Goal: Task Accomplishment & Management: Manage account settings

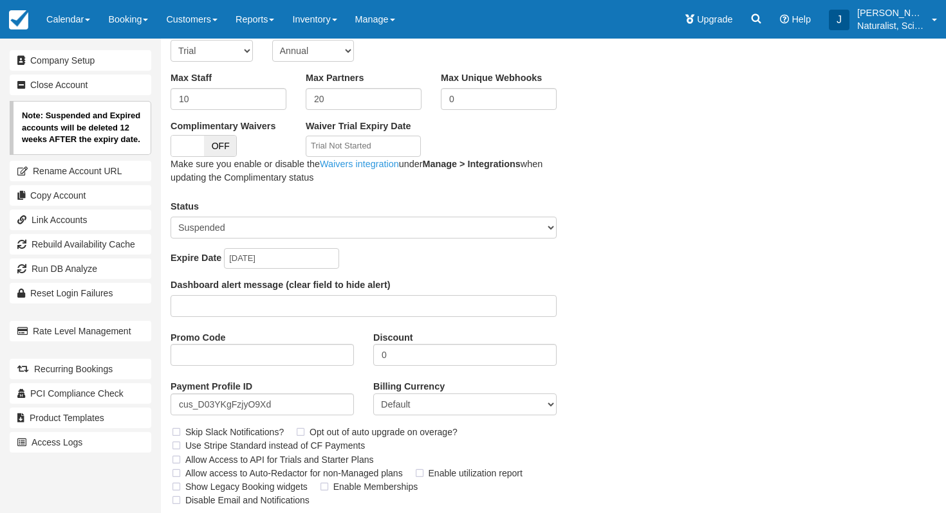
scroll to position [236, 0]
click at [268, 257] on input "2025-08-18" at bounding box center [281, 257] width 115 height 21
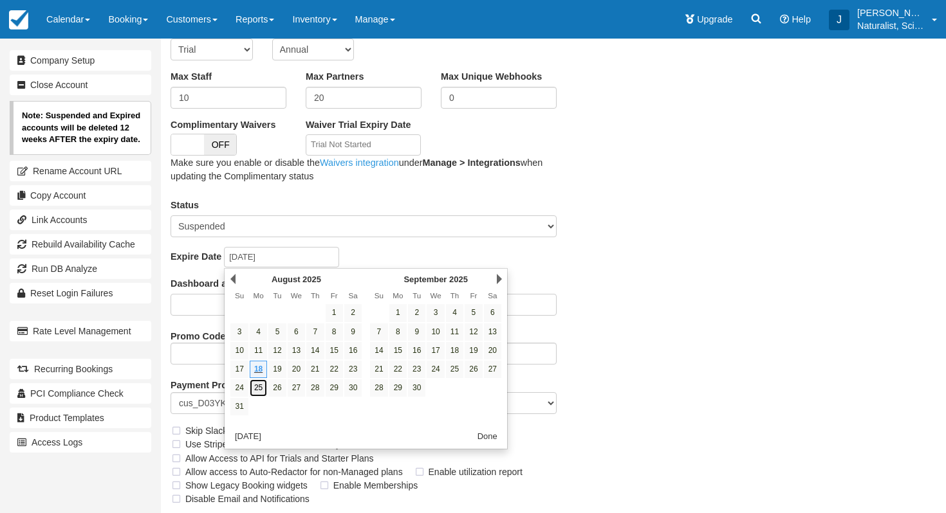
click at [259, 391] on link "25" at bounding box center [258, 388] width 17 height 17
type input "2025-08-25"
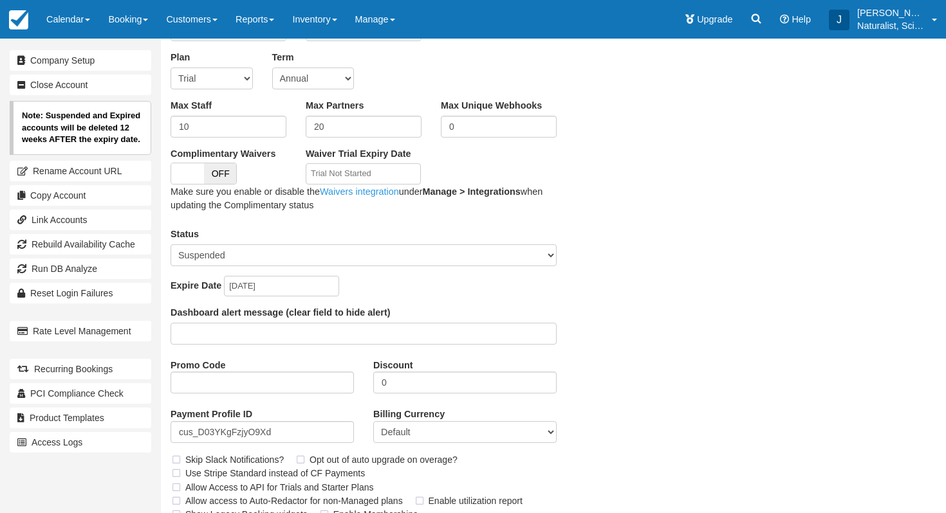
scroll to position [272, 0]
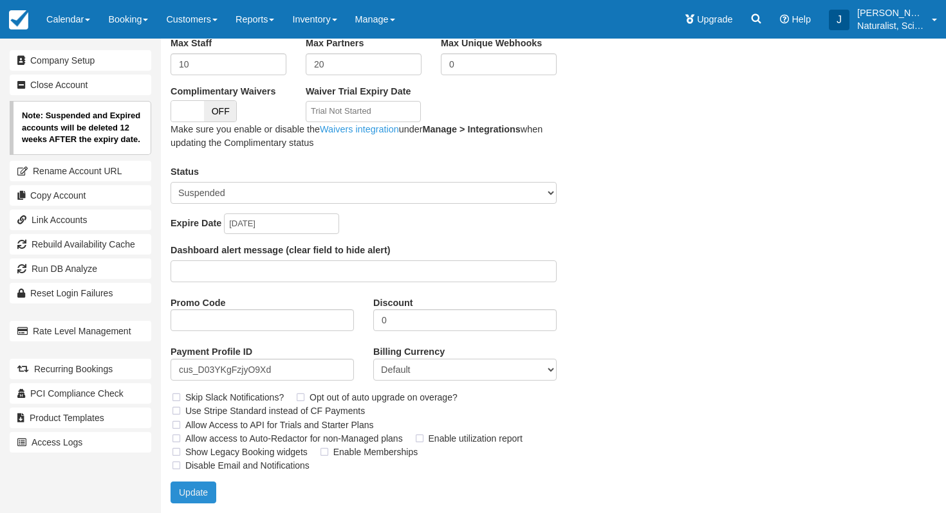
click at [187, 498] on button "Update" at bounding box center [194, 493] width 46 height 22
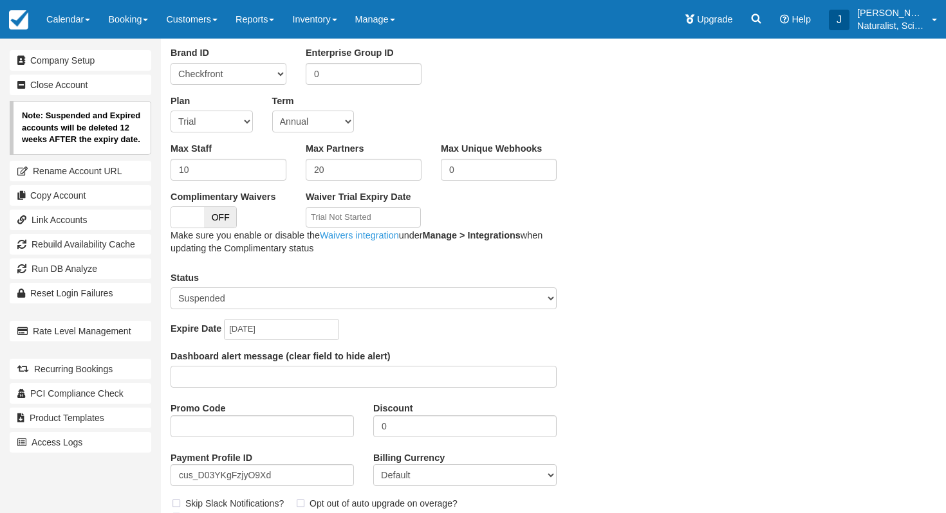
scroll to position [133, 0]
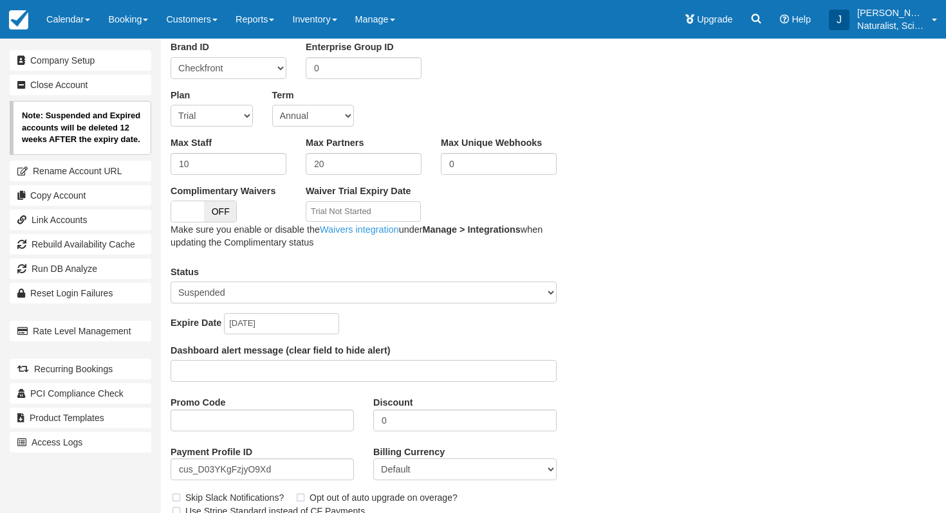
click at [546, 291] on select "Active Suspended Expired Moved (Read Only)" at bounding box center [364, 293] width 386 height 22
select select "ACTIVE"
click at [171, 282] on select "Active Suspended Expired Moved (Read Only)" at bounding box center [364, 293] width 386 height 22
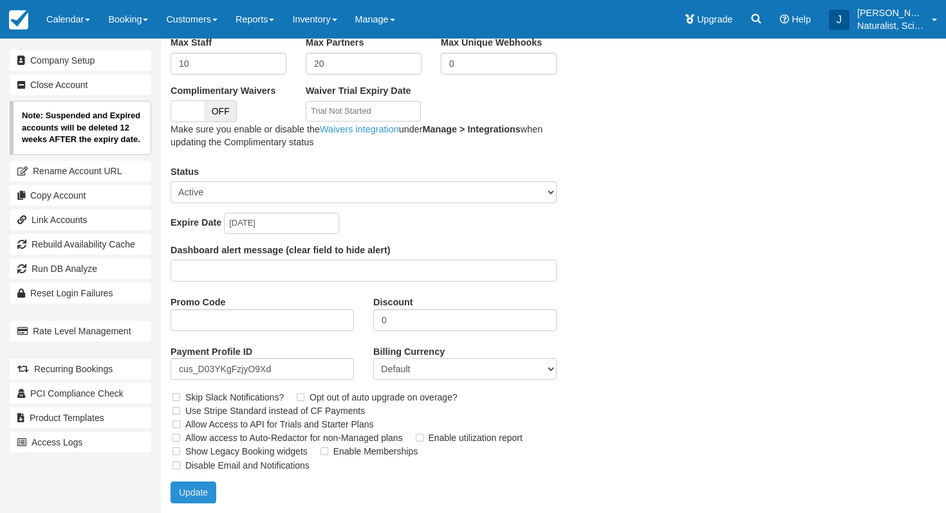
click at [203, 487] on button "Update" at bounding box center [194, 493] width 46 height 22
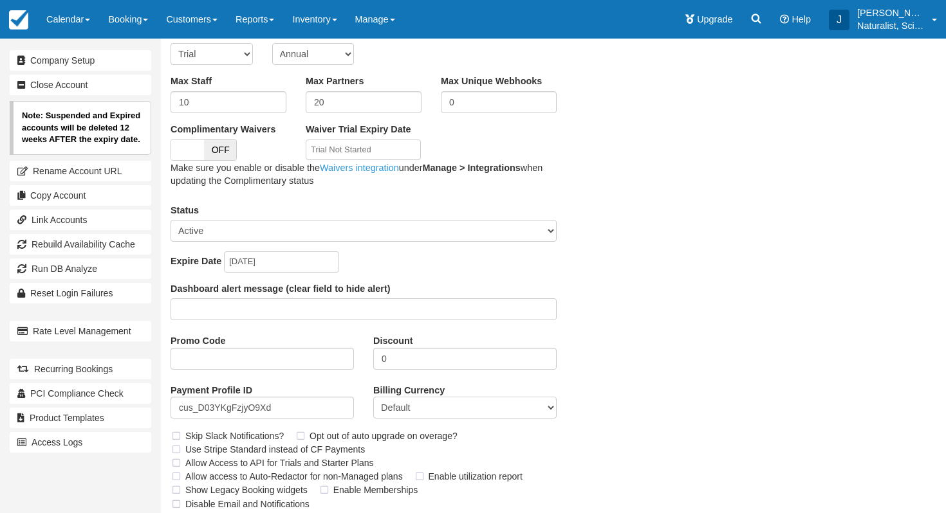
scroll to position [225, 0]
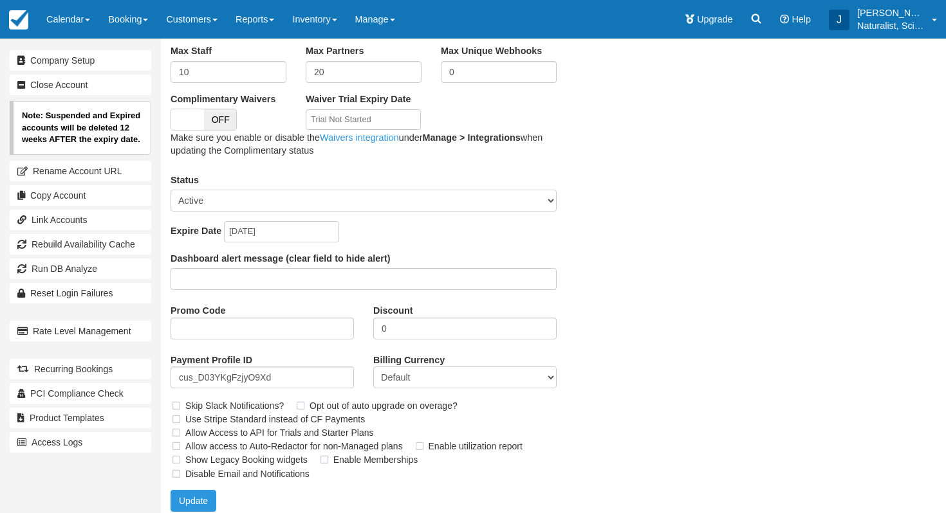
click at [552, 195] on select "Active Suspended Expired Moved (Read Only)" at bounding box center [364, 201] width 386 height 22
click at [171, 190] on select "Active Suspended Expired Moved (Read Only)" at bounding box center [364, 201] width 386 height 22
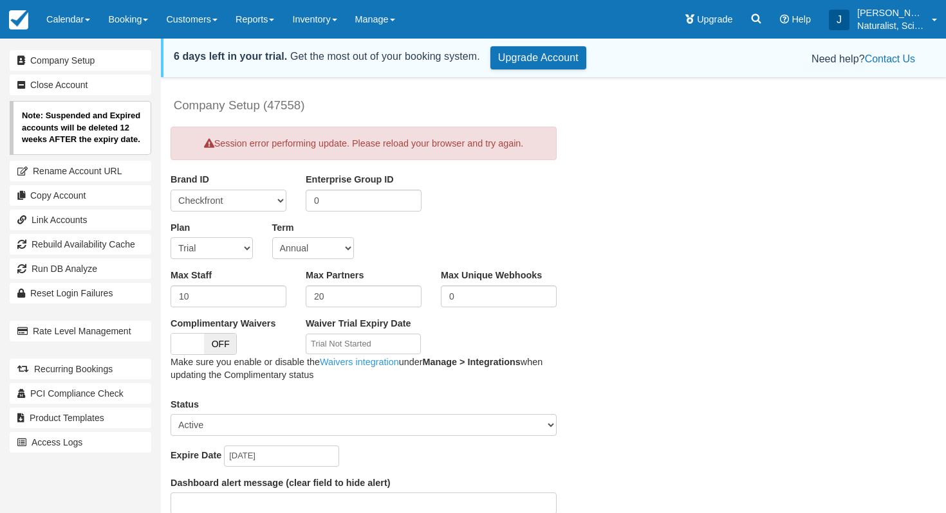
scroll to position [235, 0]
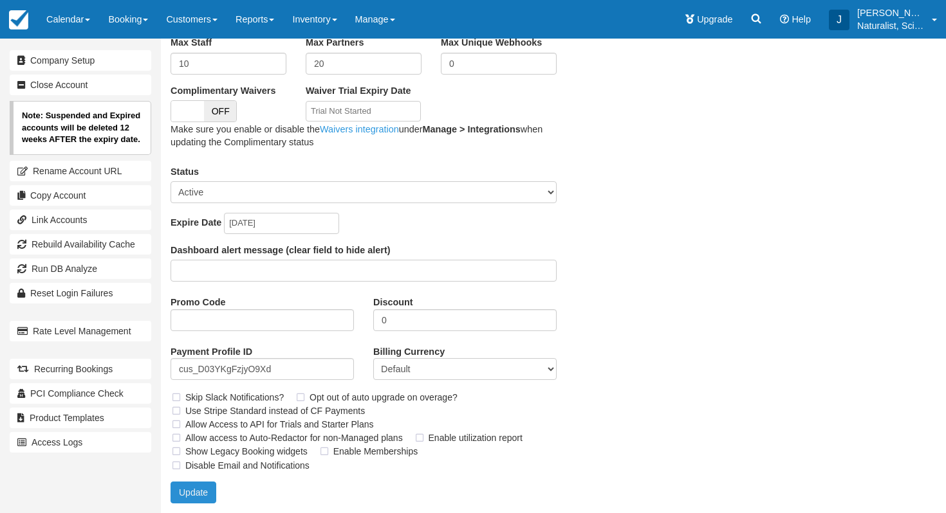
click at [197, 488] on button "Update" at bounding box center [194, 493] width 46 height 22
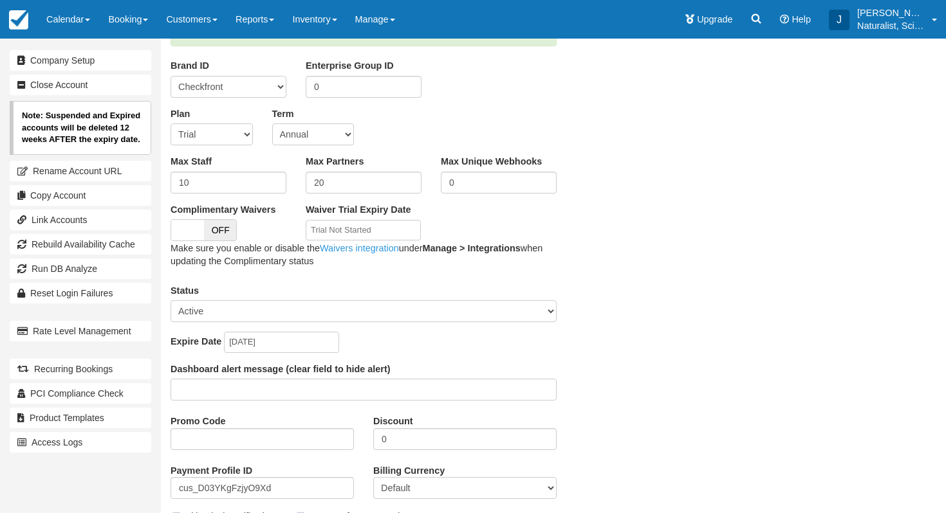
scroll to position [115, 0]
click at [259, 342] on input "2025-08-25" at bounding box center [281, 341] width 115 height 21
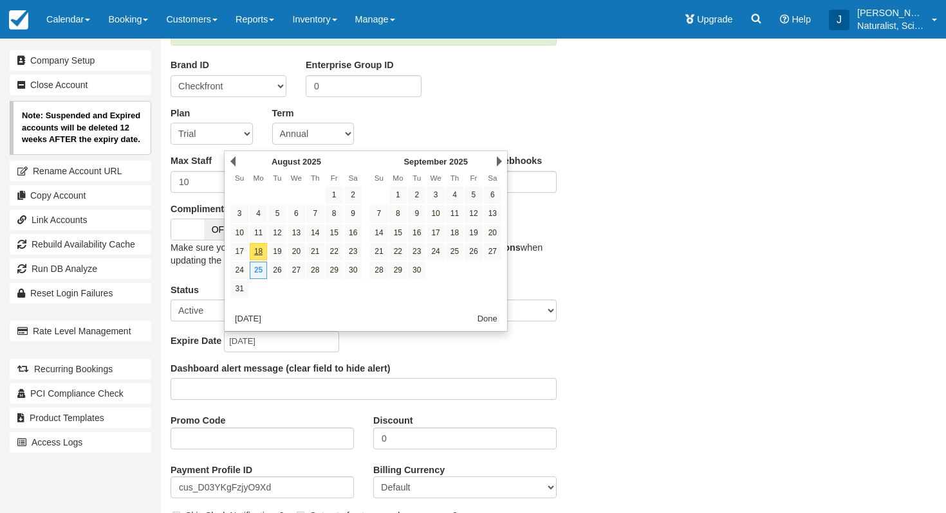
click at [362, 351] on div "Expire Date 2025-08-25" at bounding box center [364, 341] width 386 height 21
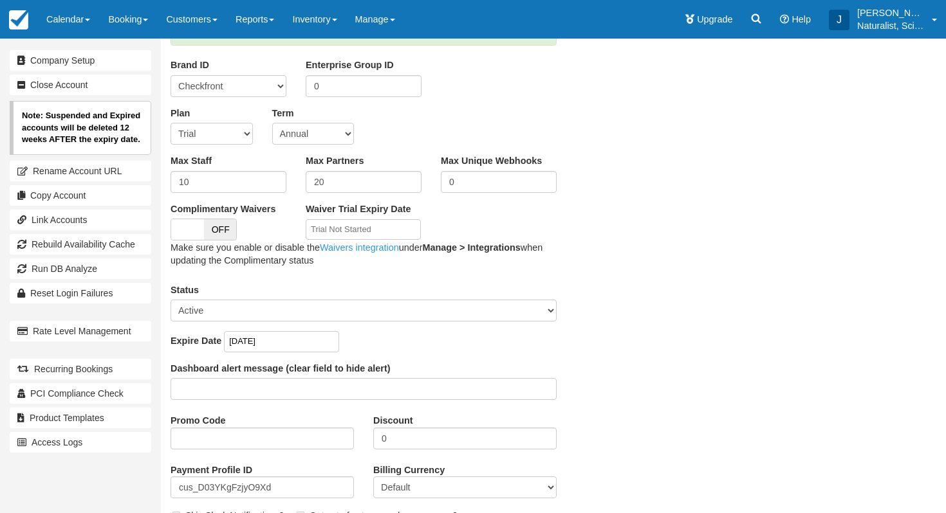
click at [268, 338] on input "2025-08-25" at bounding box center [281, 341] width 115 height 21
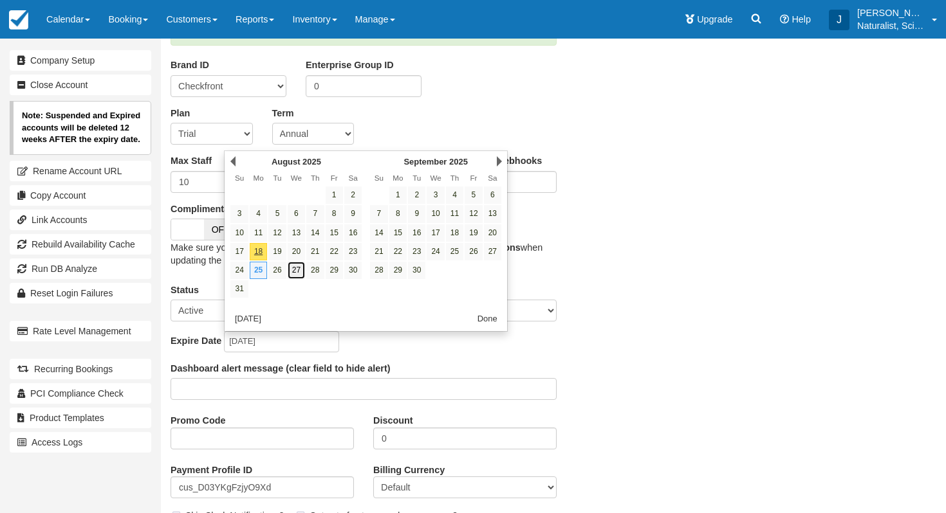
click at [292, 270] on link "27" at bounding box center [296, 270] width 17 height 17
type input "[DATE]"
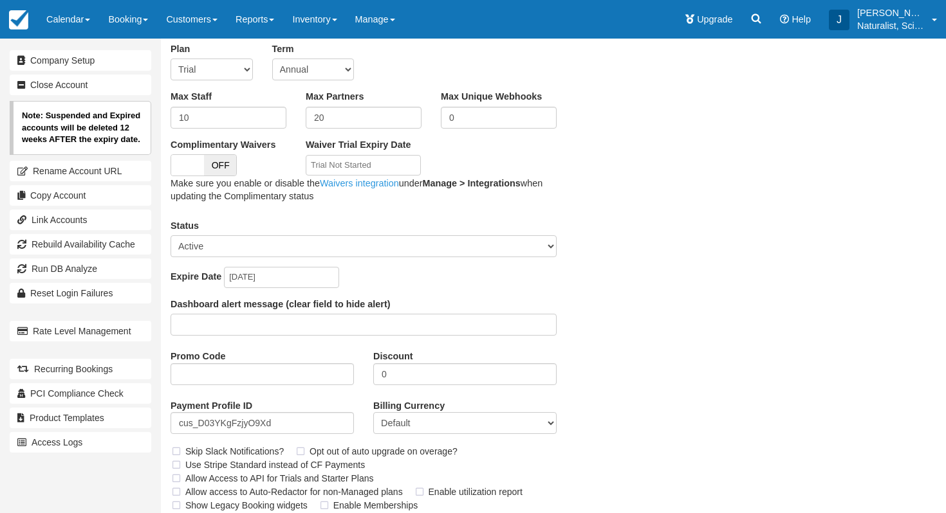
scroll to position [235, 0]
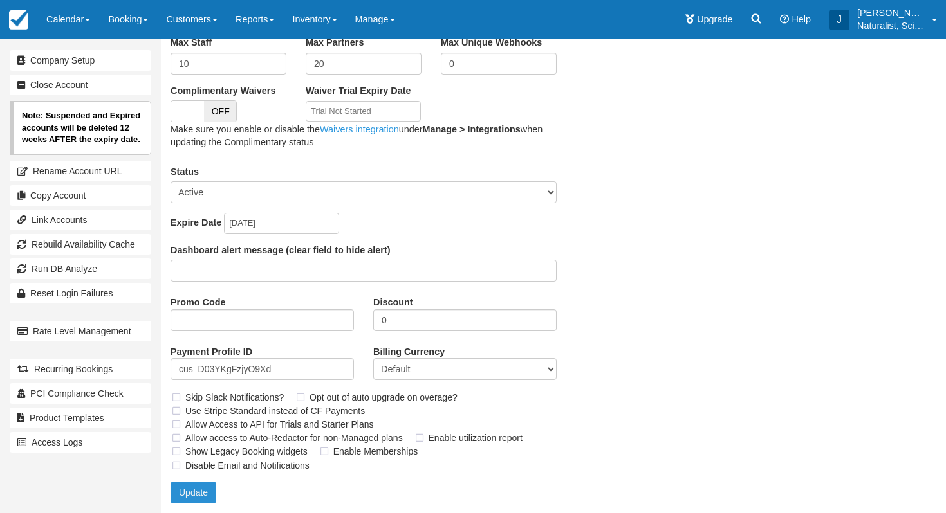
click at [194, 492] on button "Update" at bounding box center [194, 493] width 46 height 22
